Goal: Task Accomplishment & Management: Use online tool/utility

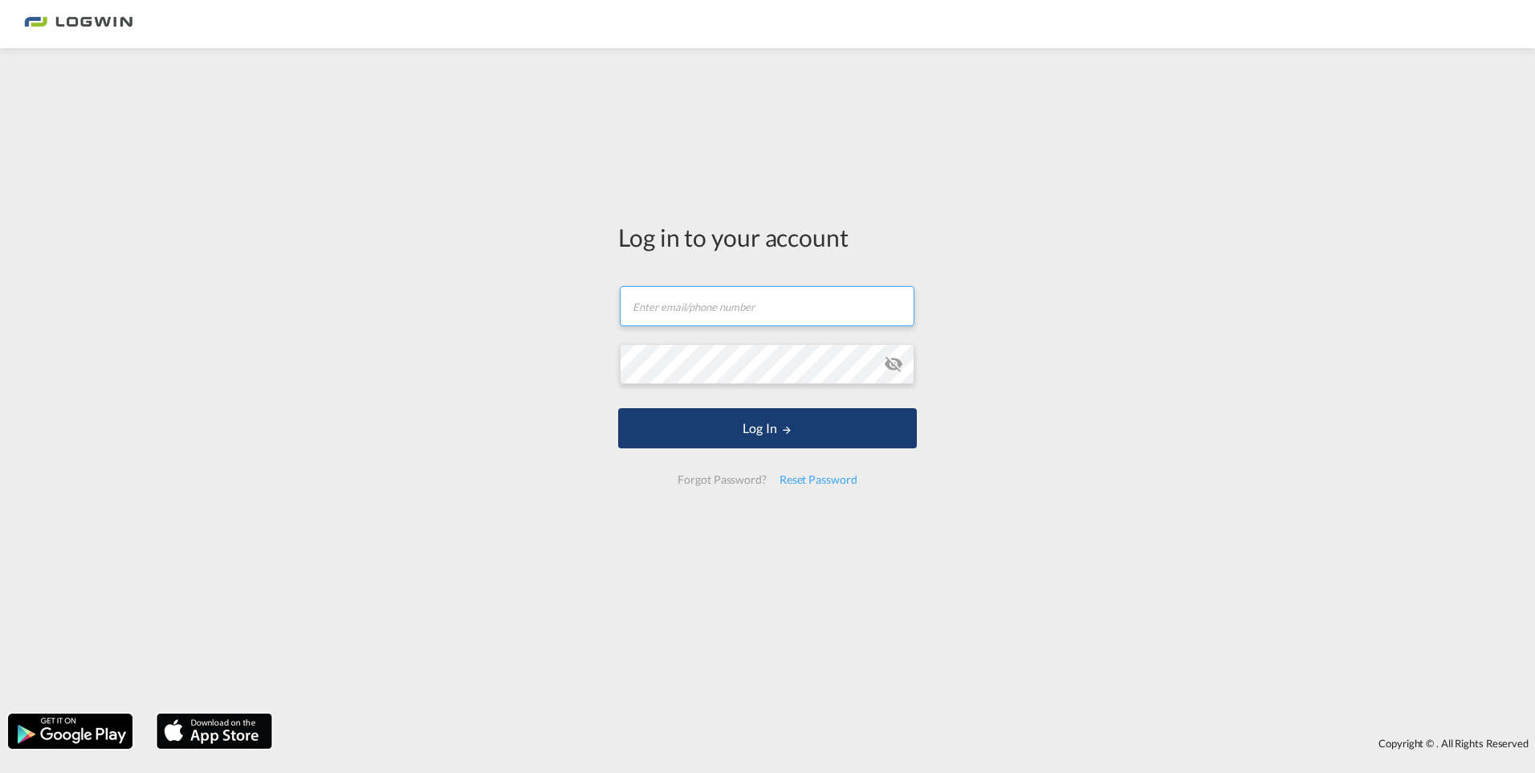
type input "[PERSON_NAME][EMAIL_ADDRESS][PERSON_NAME][DOMAIN_NAME]"
click at [744, 426] on button "Log In" at bounding box center [767, 428] width 299 height 40
